Goal: Use online tool/utility: Utilize a website feature to perform a specific function

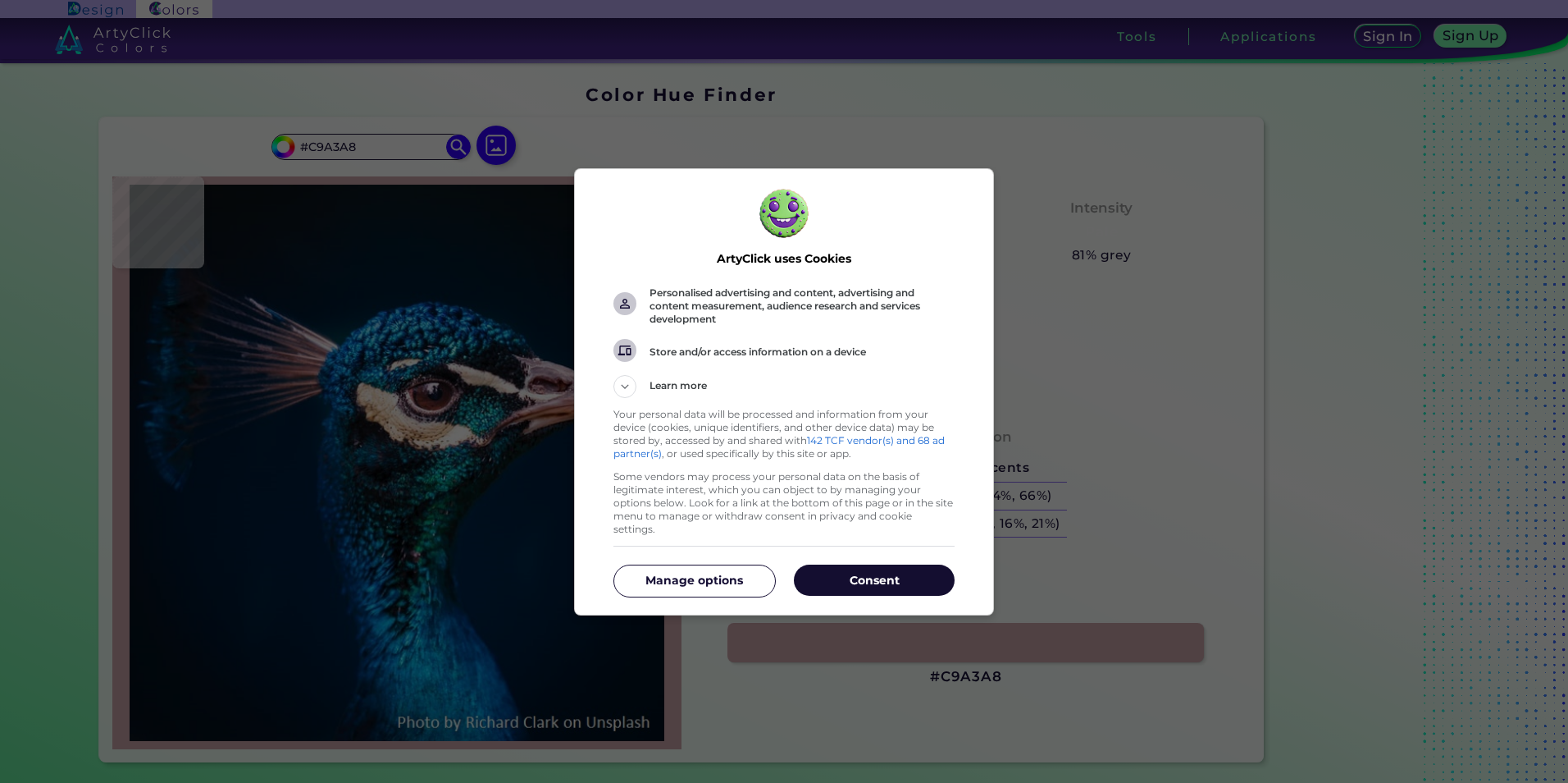
click at [889, 572] on p "Consent" at bounding box center [875, 580] width 161 height 16
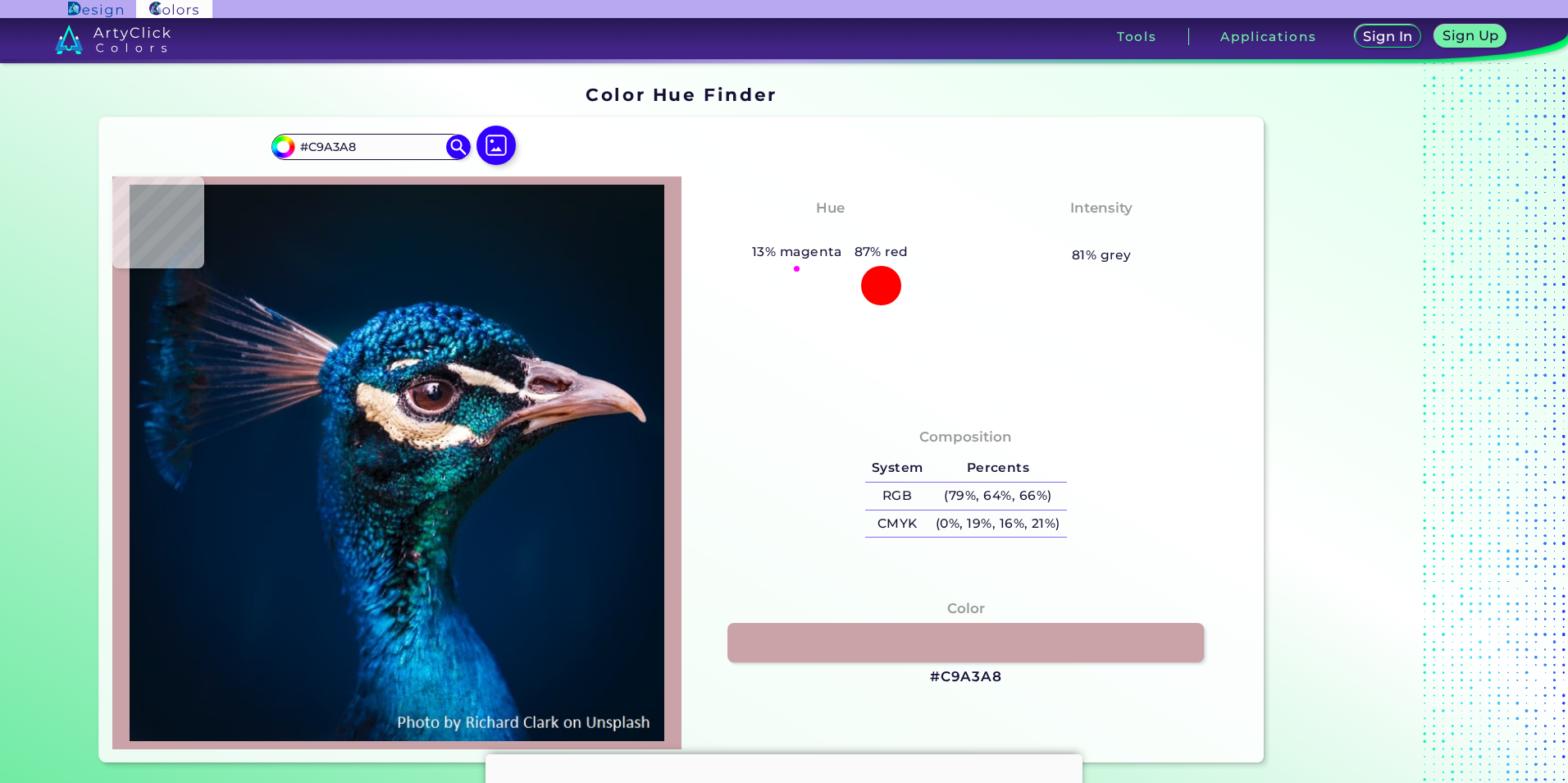
click at [919, 326] on div "Hue Pinkish Red 13% magenta 87% red Intensity Pale 81% grey" at bounding box center [966, 290] width 569 height 229
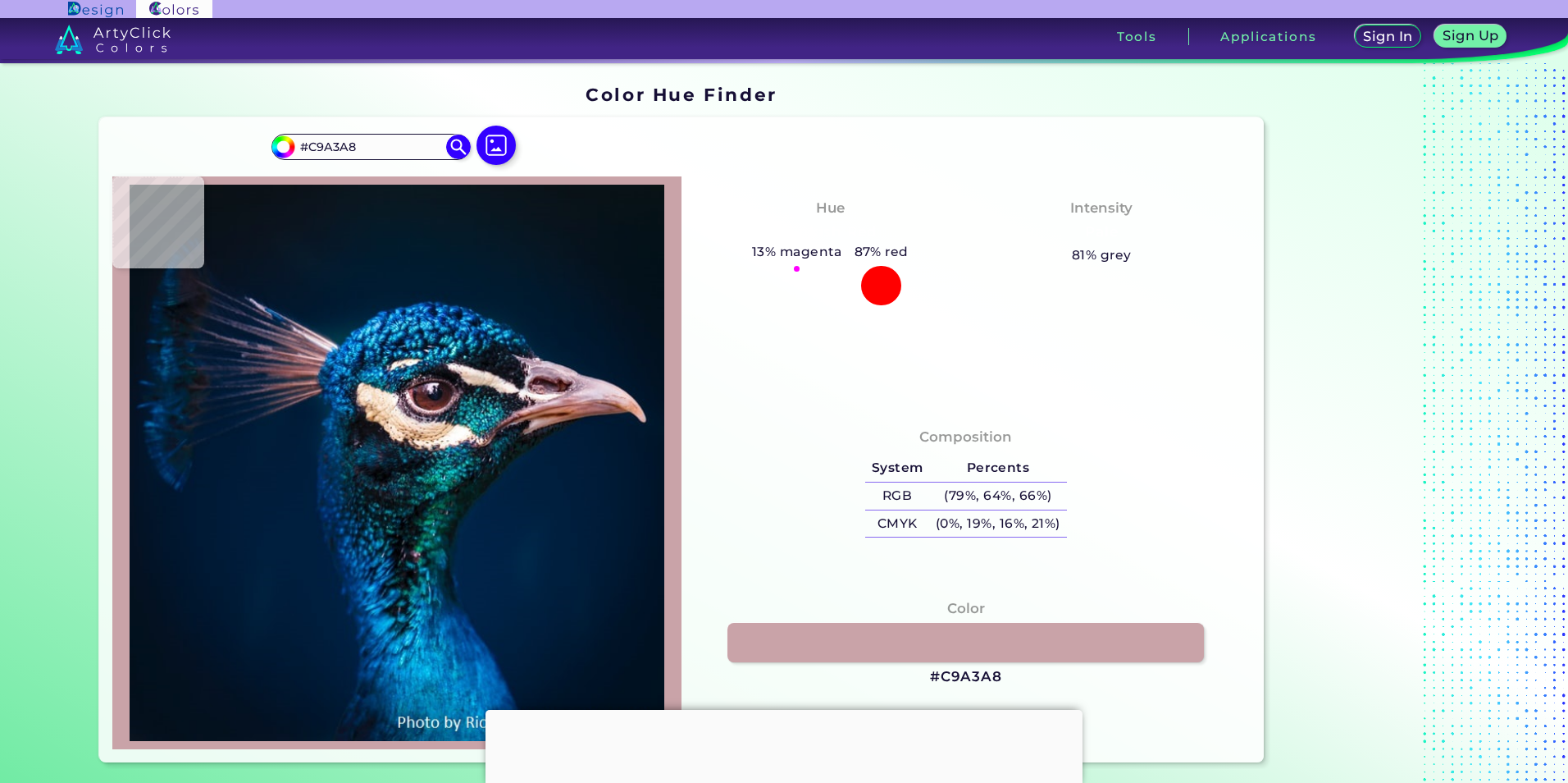
type input "#011224"
type input "#01172e"
type input "#01172E"
type input "#001a33"
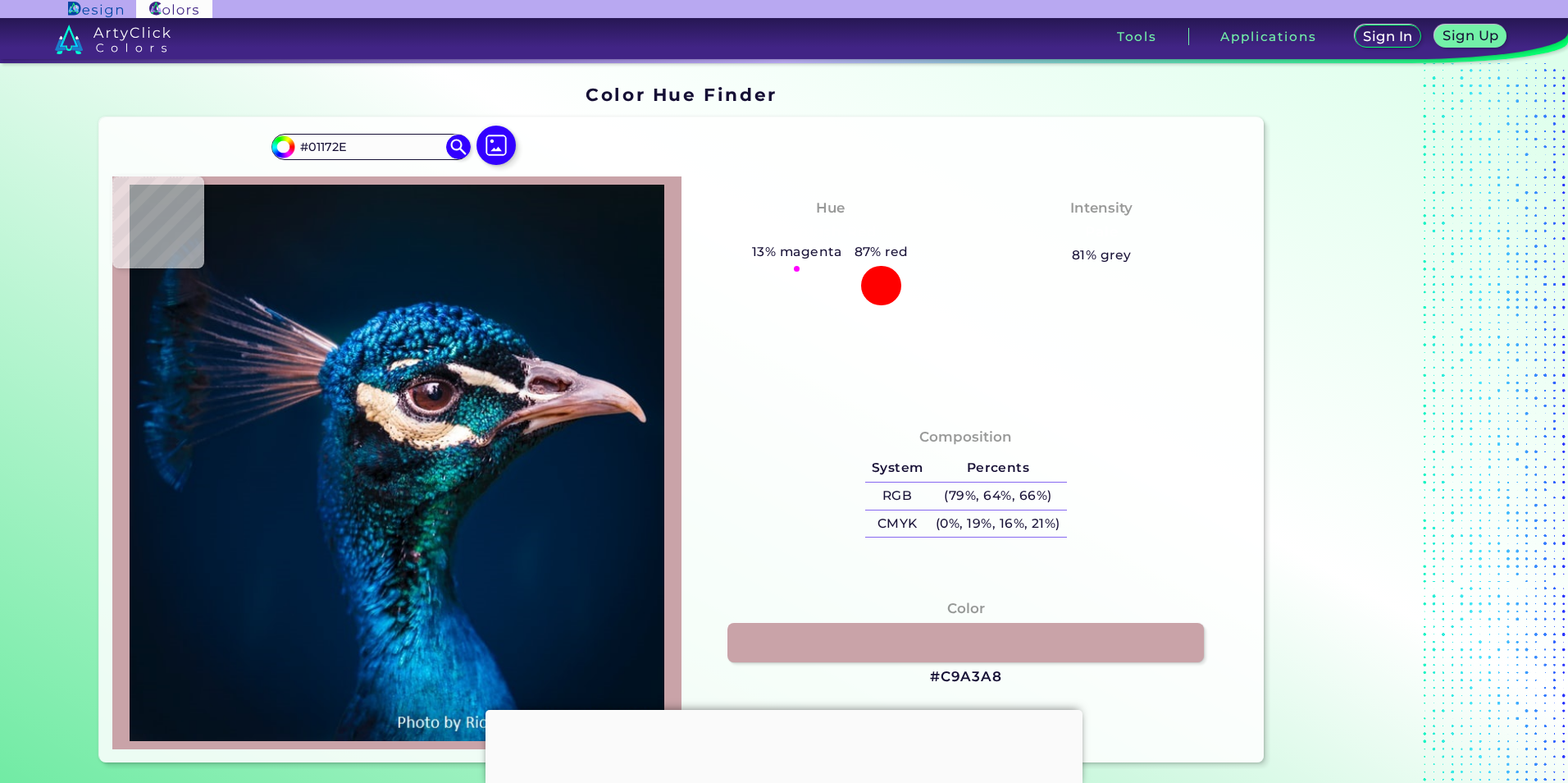
type input "#001A33"
type input "#041d39"
type input "#041D39"
type input "#1c5f6a"
type input "#1C5F6A"
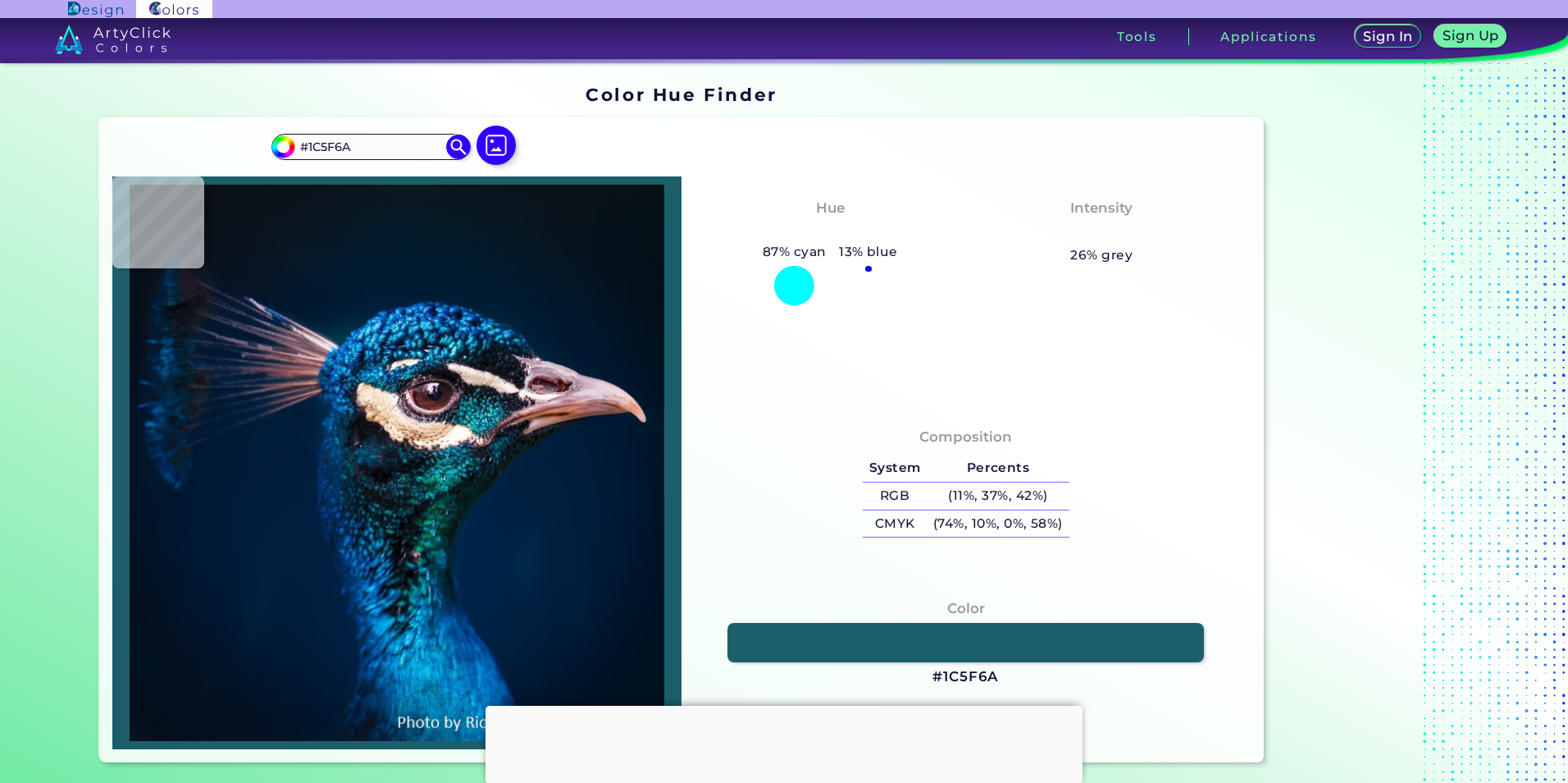
type input "#12617f"
type input "#12617F"
type input "#081e42"
type input "#081E42"
type input "#022f5a"
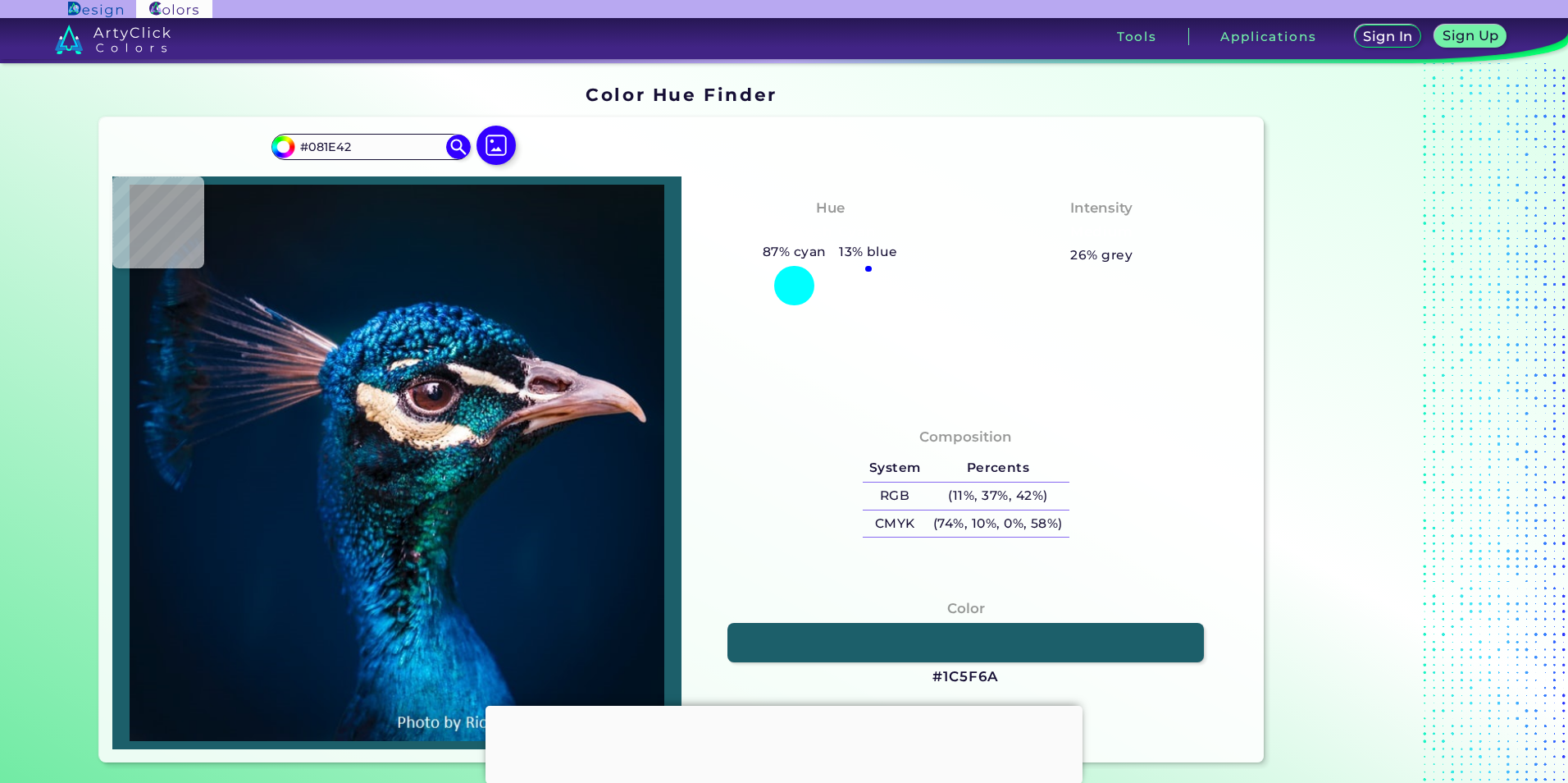
type input "#022F5A"
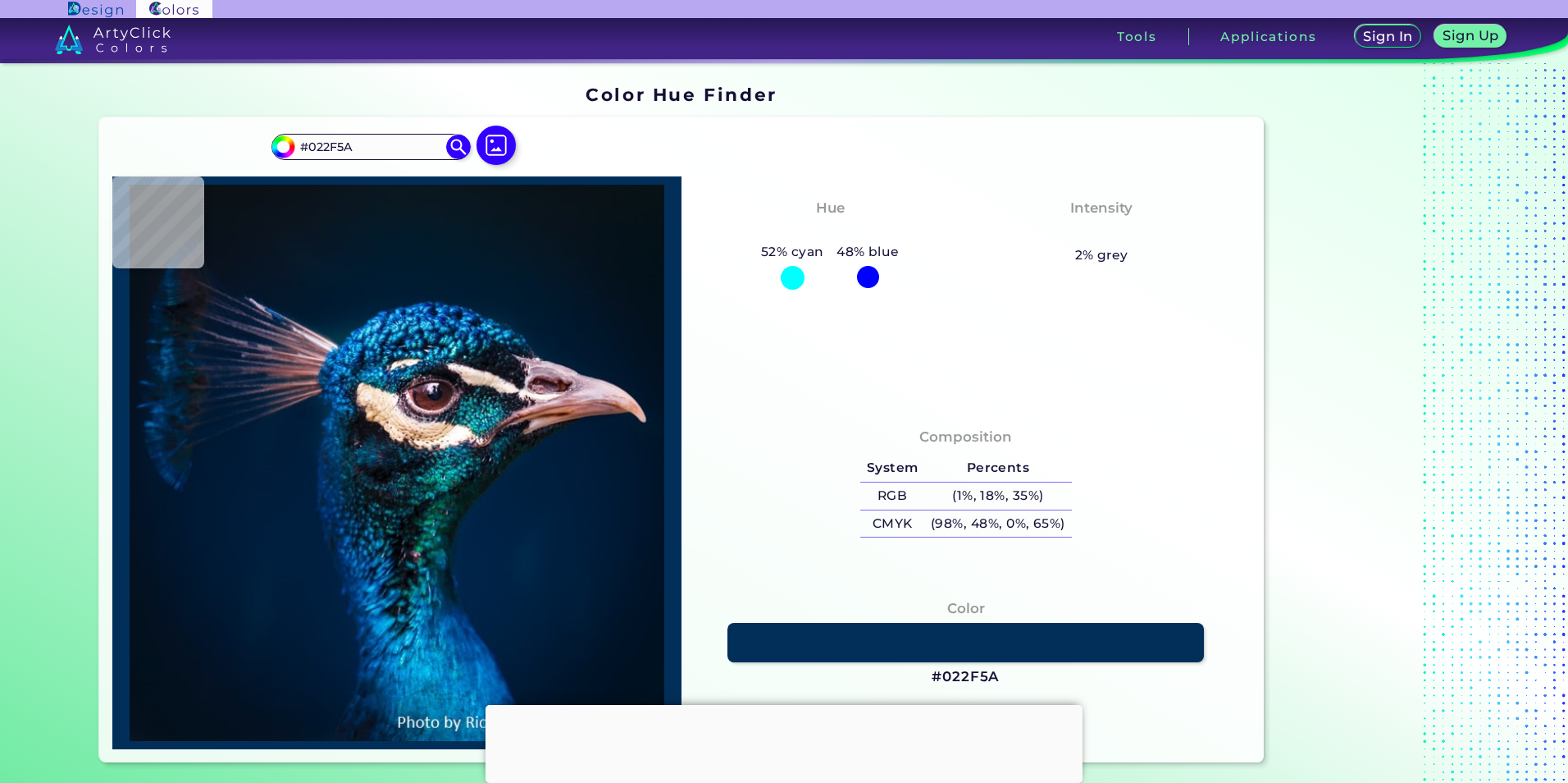
type input "#153d62"
type input "#153D62"
type input "#002f51"
type input "#002F51"
type input "#0d3d52"
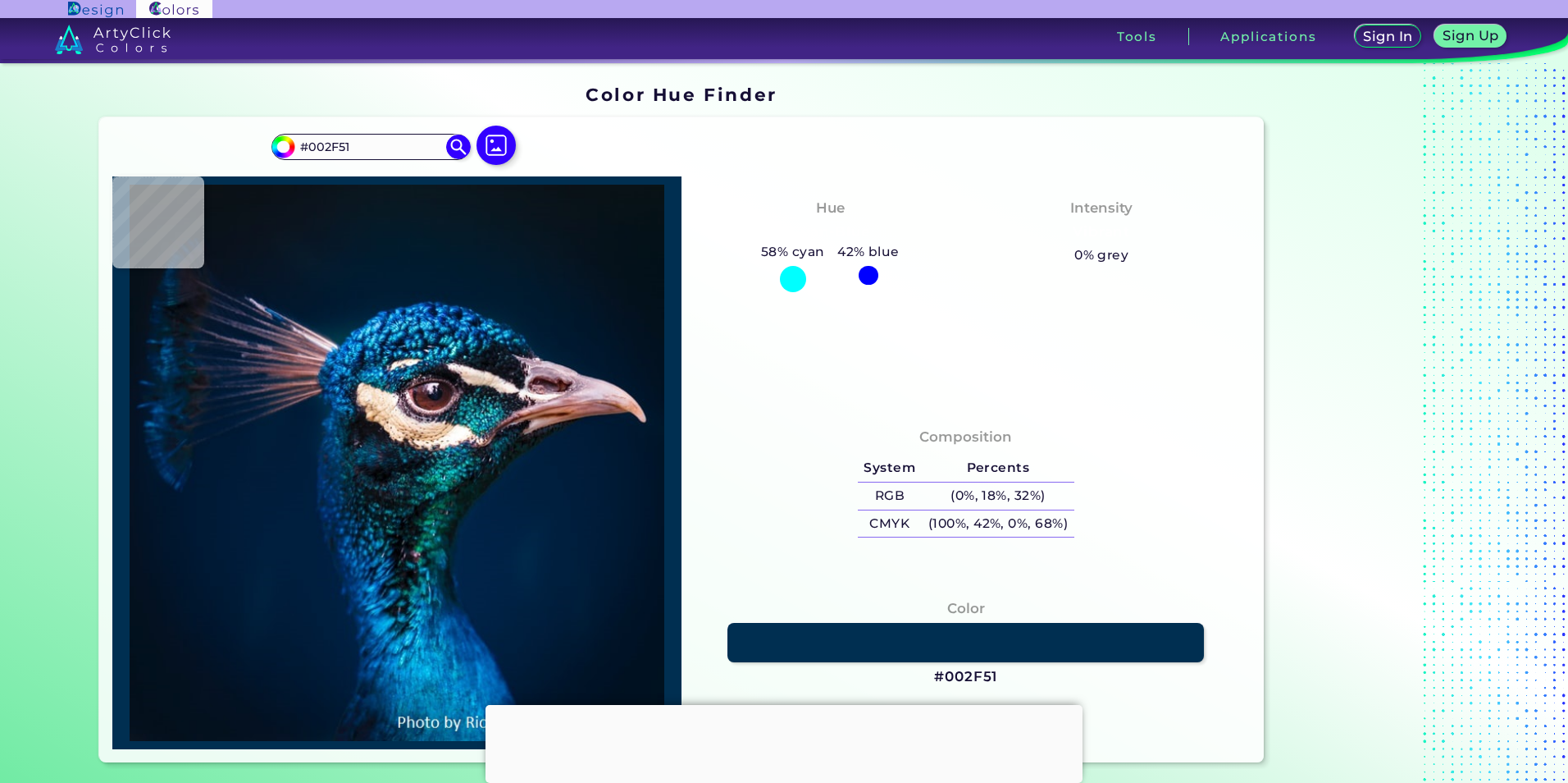
type input "#0D3D52"
type input "#0d182a"
type input "#0D182A"
type input "#020a12"
type input "#020A12"
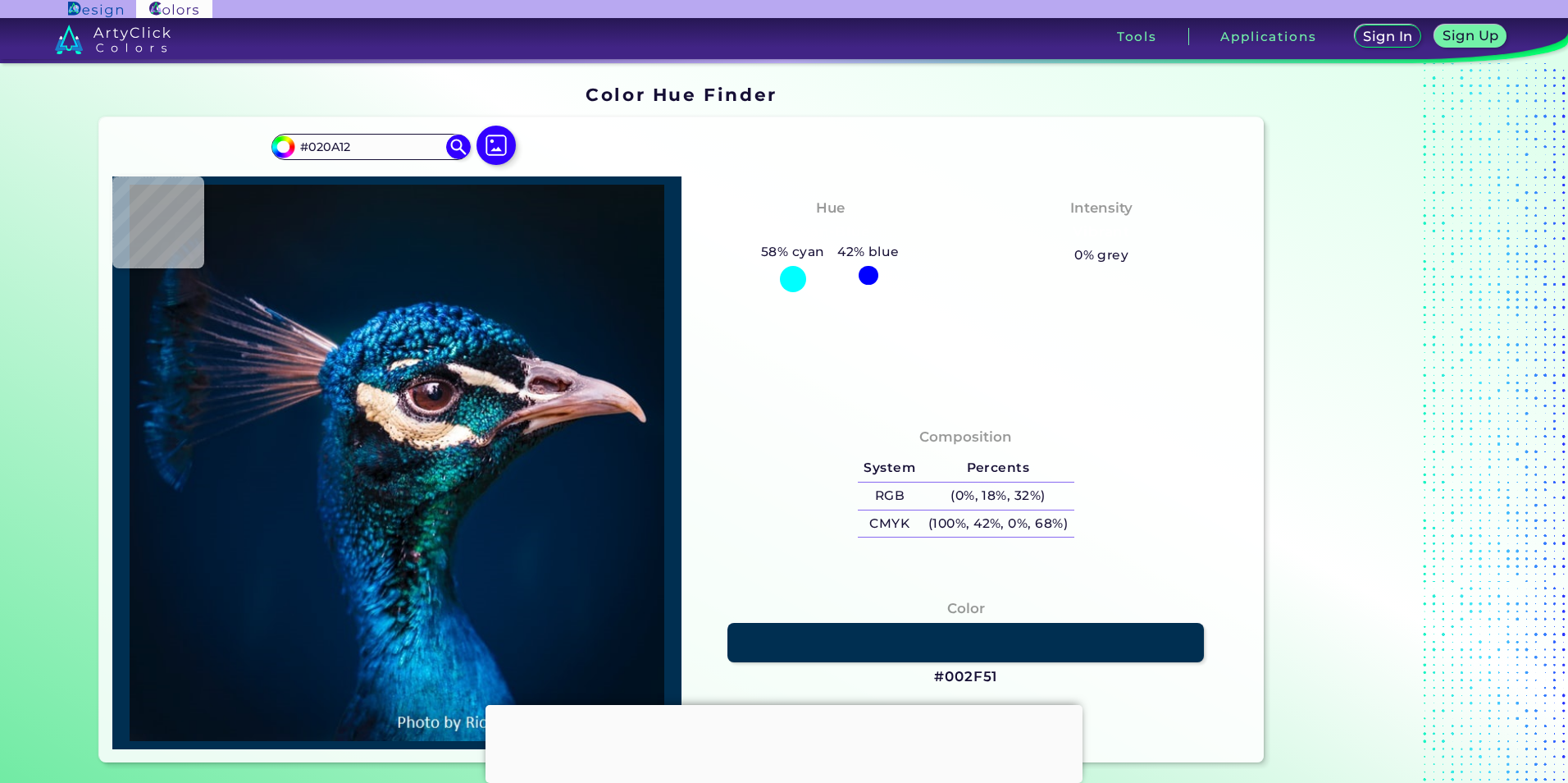
type input "#040d16"
type input "#040D16"
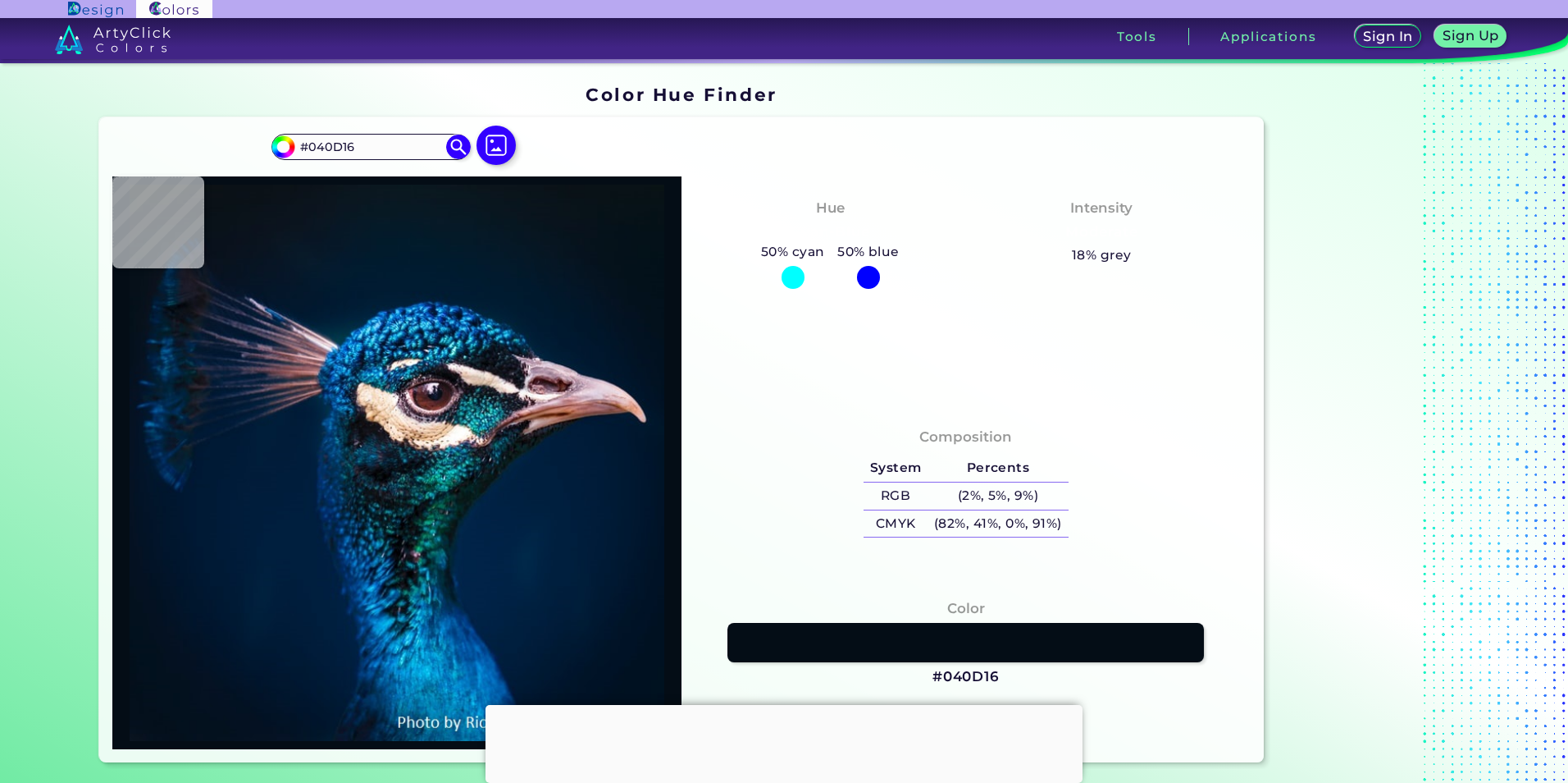
type input "#0d2033"
type input "#0D2033"
type input "#01366f"
type input "#01366F"
type input "#0d5f88"
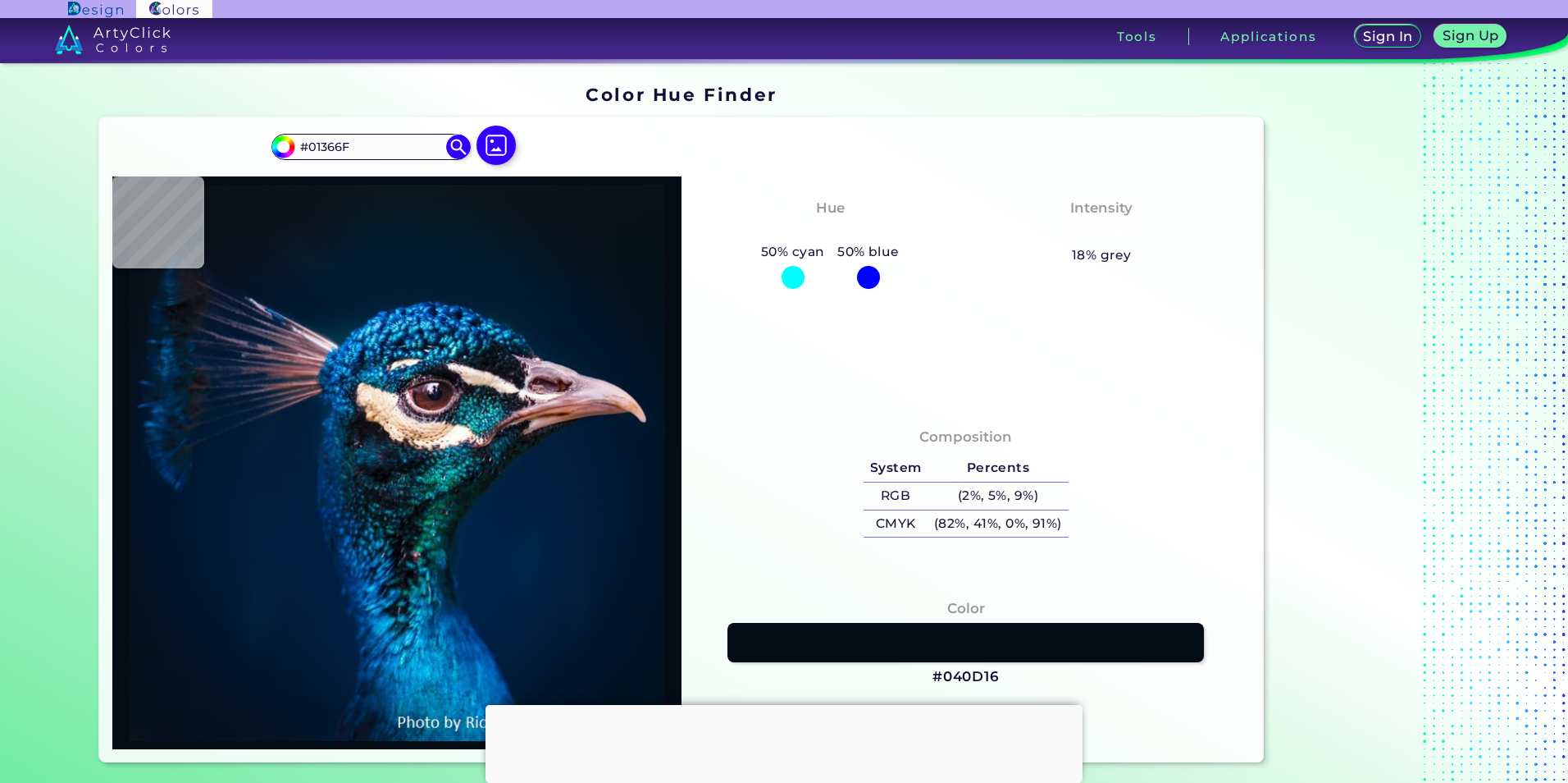
type input "#0D5F88"
type input "#001c36"
type input "#001C36"
type input "#001b30"
type input "#001B30"
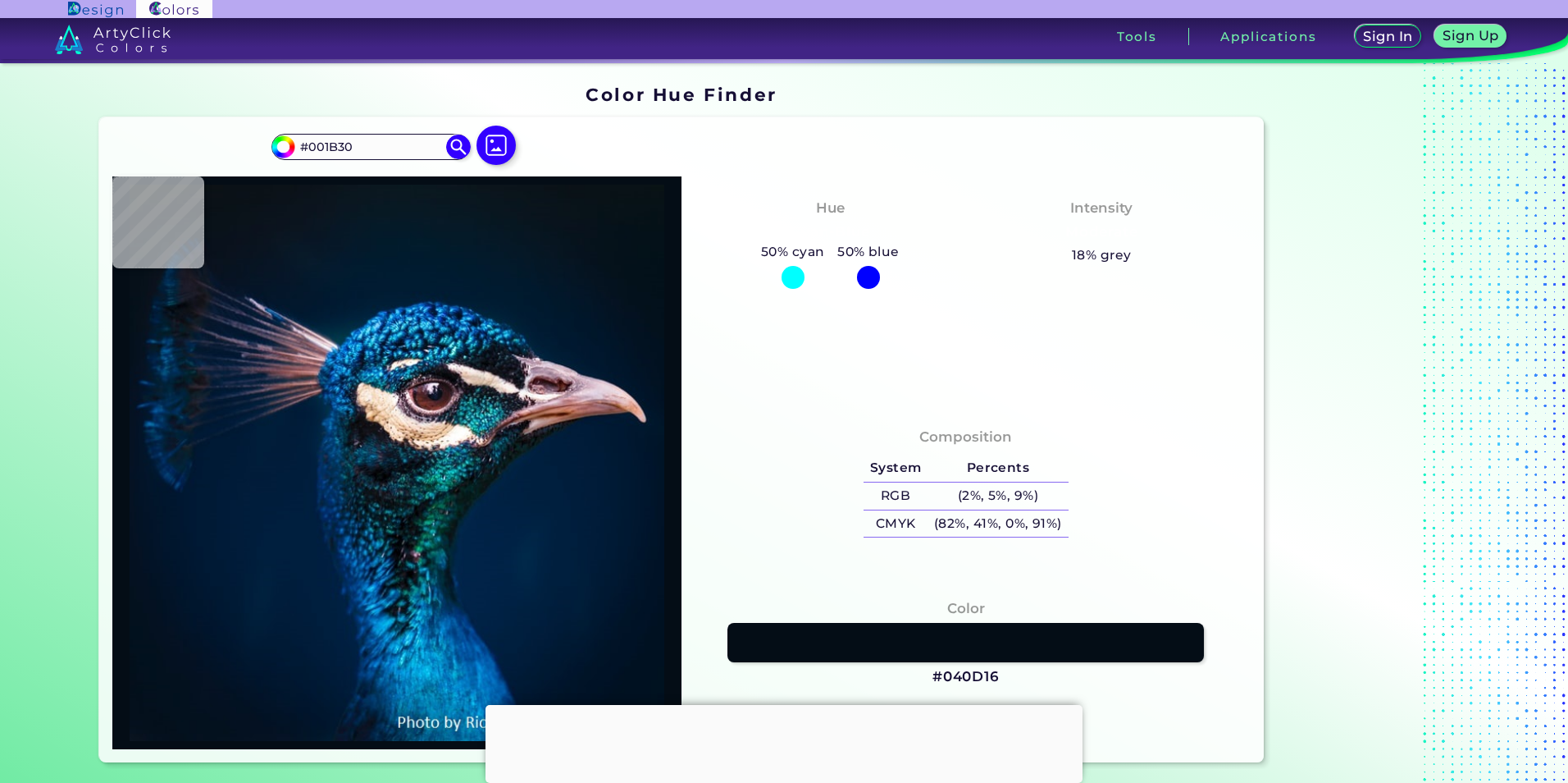
type input "#011a2e"
type input "#011A2E"
type input "#04192a"
type input "#04192A"
type input "#061826"
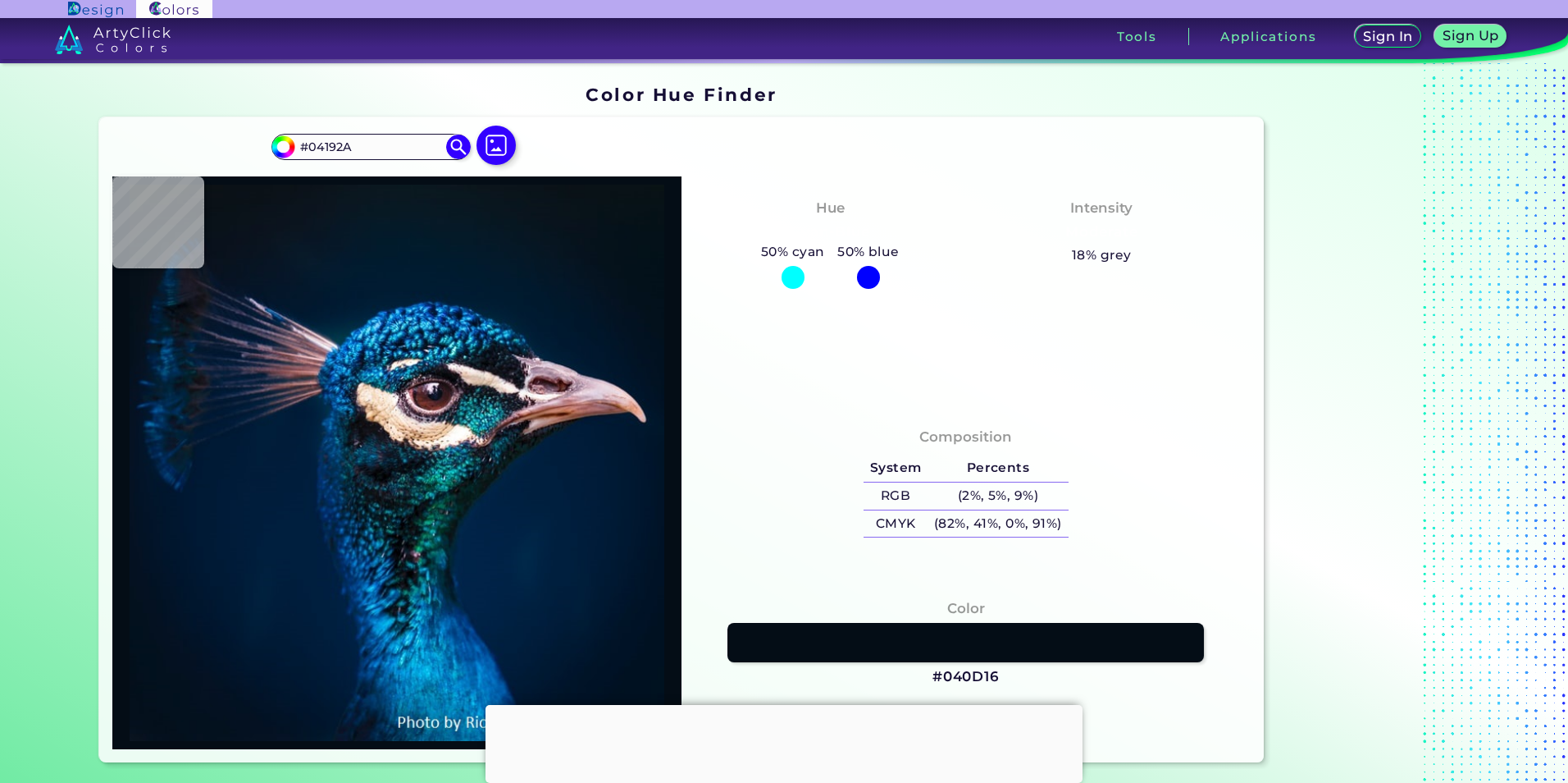
type input "#061826"
type input "#061623"
type input "#08161f"
type input "#08161F"
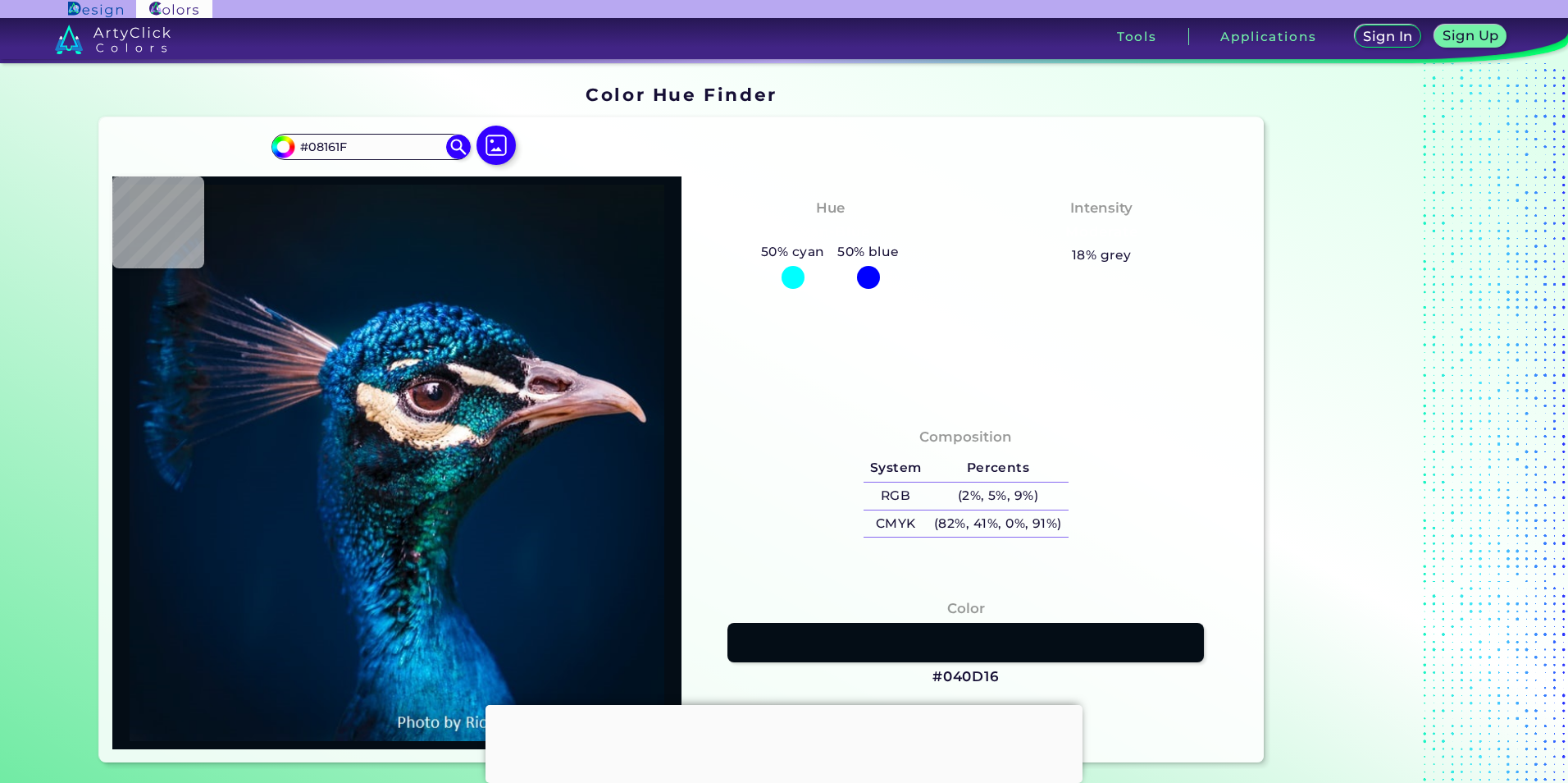
type input "#09161f"
type input "#09161F"
type input "#09161e"
type input "#09161E"
type input "#0a151e"
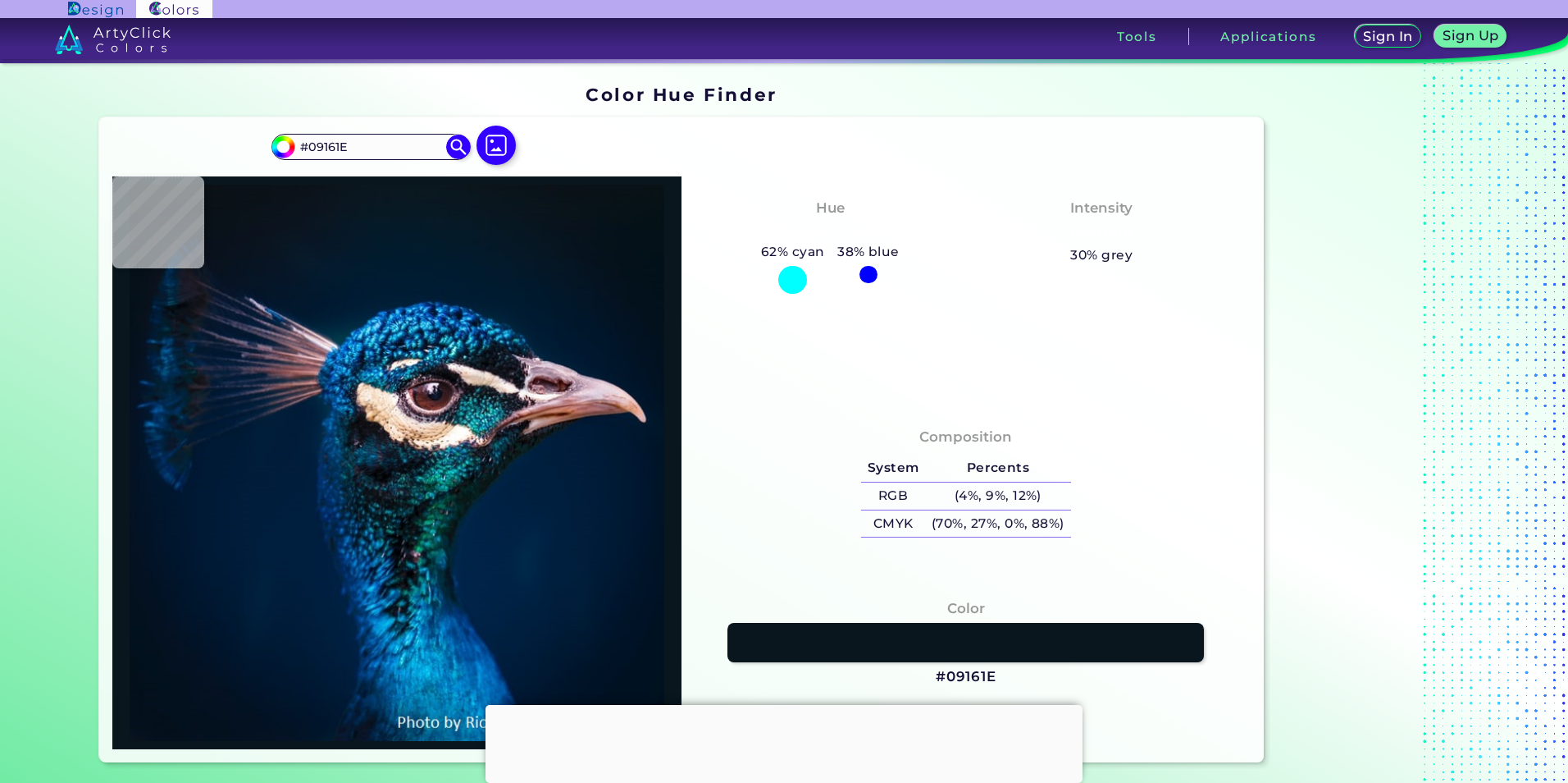
type input "#0A151E"
type input "#0a141d"
type input "#0A141D"
type input "#0b141b"
type input "#0B141B"
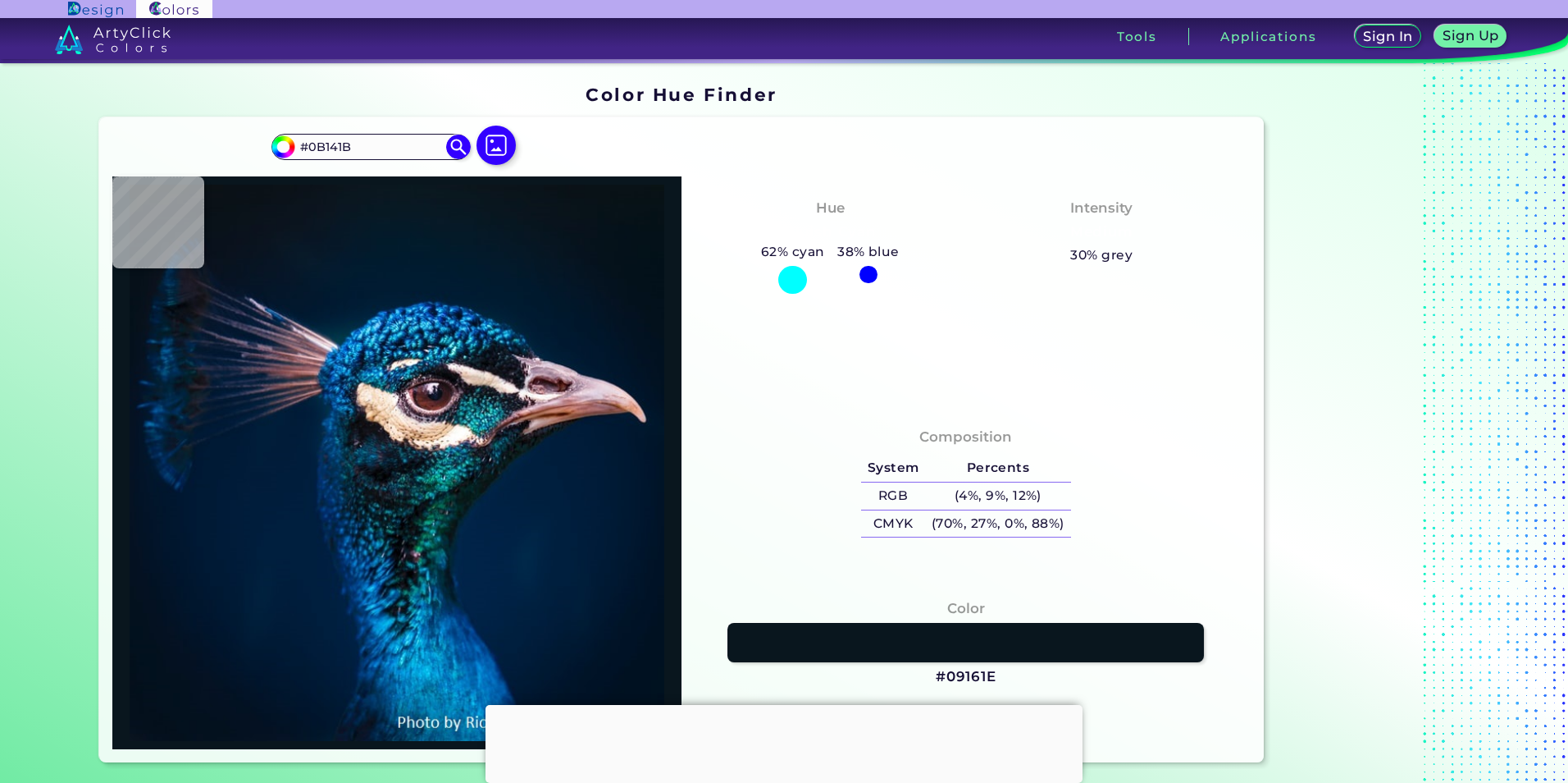
type input "#000000"
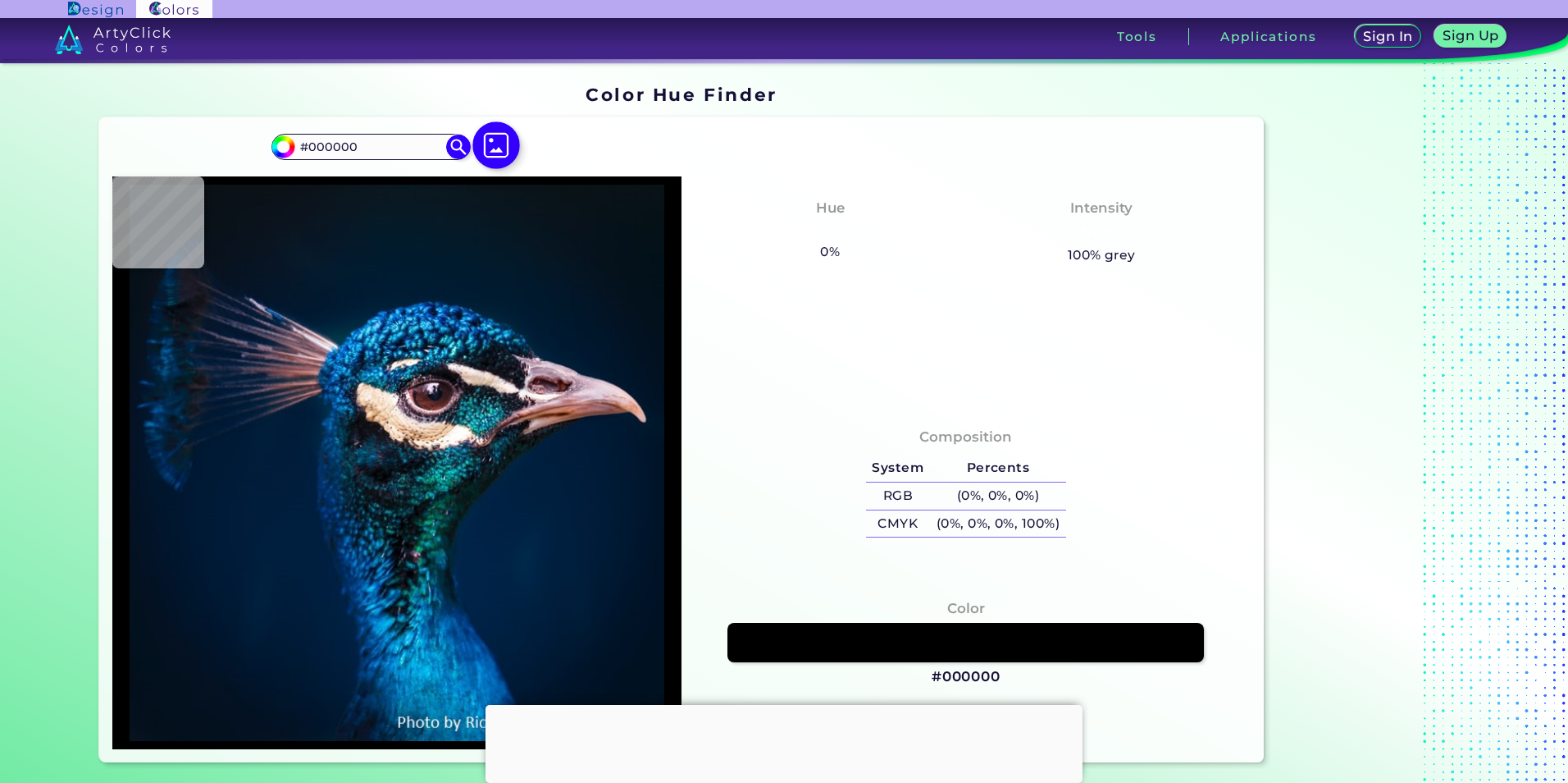
click at [497, 161] on img at bounding box center [497, 146] width 48 height 48
click at [0, 0] on input "file" at bounding box center [0, 0] width 0 height 0
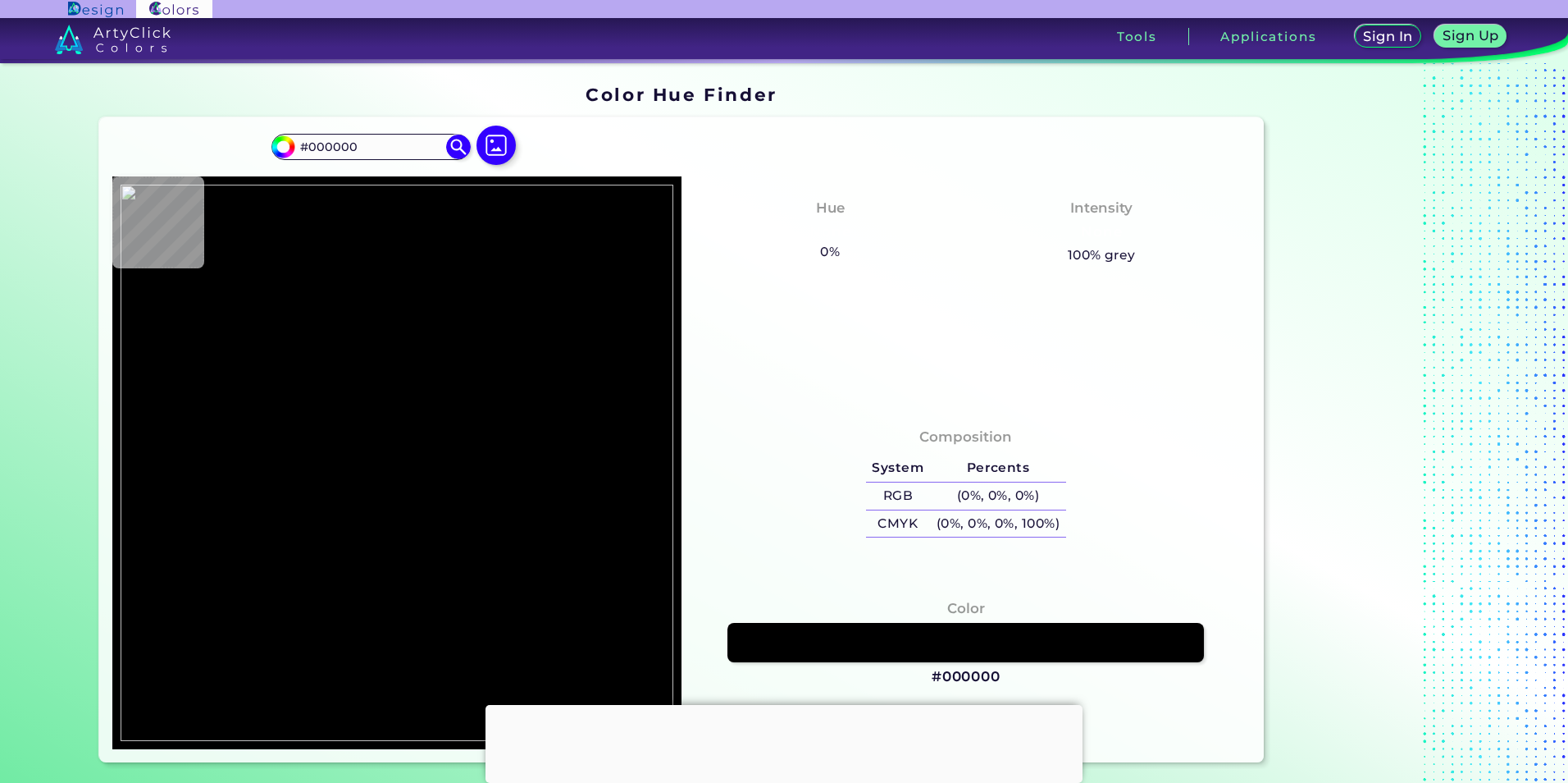
type input "#228b22"
type input "#228B22"
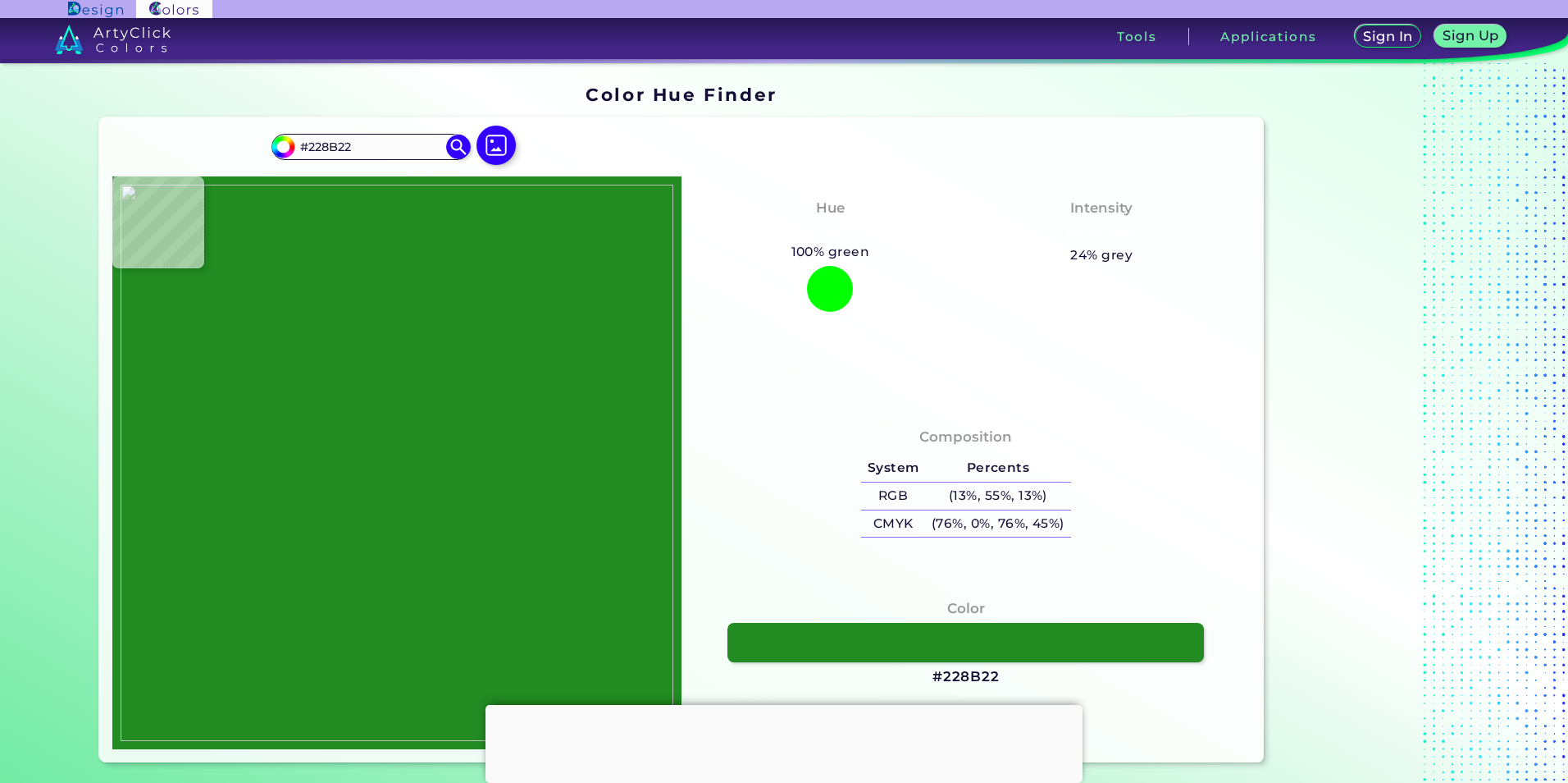
click at [324, 256] on img at bounding box center [397, 462] width 553 height 556
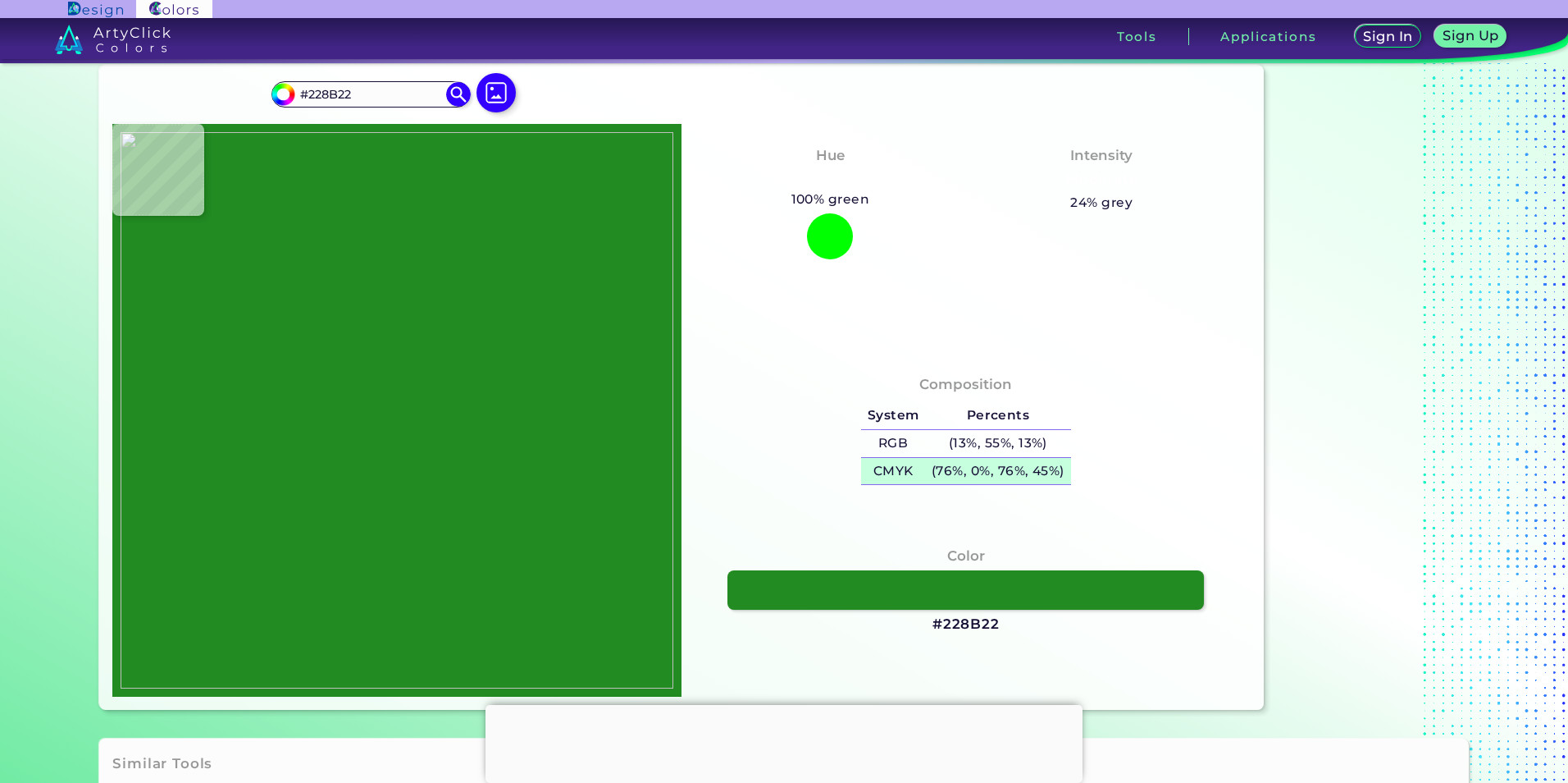
scroll to position [82, 0]
